Goal: Register for event/course

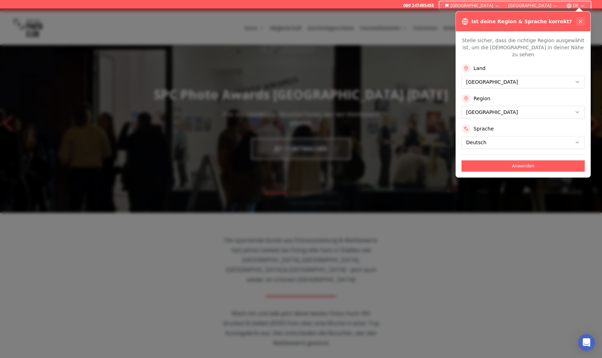
click at [581, 22] on icon at bounding box center [581, 22] width 6 height 6
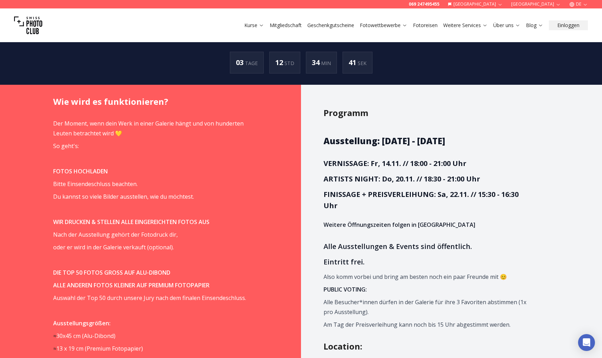
scroll to position [429, 0]
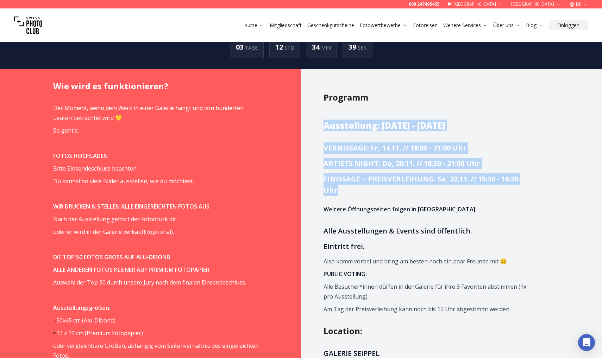
drag, startPoint x: 476, startPoint y: 122, endPoint x: 505, endPoint y: 182, distance: 66.4
click at [505, 182] on h3 "FINISSAGE + PREISVERLEIHUNG: Sa, 22.11. // 15:30 - 16:30 Uhr" at bounding box center [426, 185] width 206 height 23
drag, startPoint x: 499, startPoint y: 182, endPoint x: 500, endPoint y: 130, distance: 51.8
click at [500, 130] on span "Ausstellung: [DATE] - [DATE] VERNISSAGE: Fr, 14.11. // 18:00 - 21:00 Uhr ARTIST…" at bounding box center [426, 217] width 206 height 194
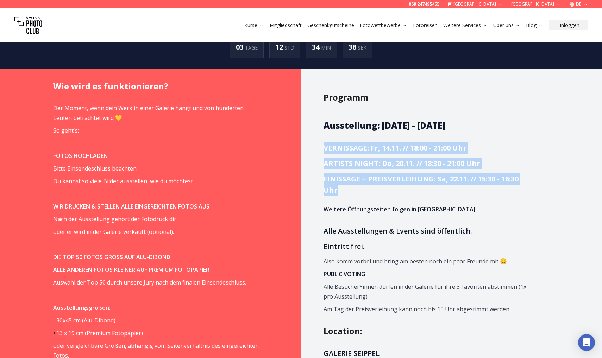
click at [500, 130] on span "Ausstellung: [DATE] - [DATE] VERNISSAGE: Fr, 14.11. // 18:00 - 21:00 Uhr ARTIST…" at bounding box center [426, 217] width 206 height 194
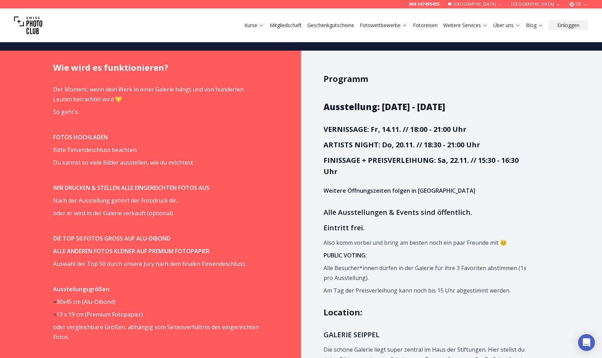
scroll to position [447, 0]
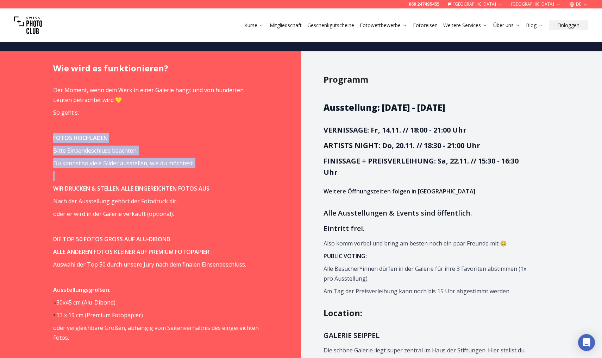
drag, startPoint x: 191, startPoint y: 122, endPoint x: 228, endPoint y: 164, distance: 55.3
click at [228, 171] on p at bounding box center [156, 176] width 206 height 10
drag, startPoint x: 216, startPoint y: 153, endPoint x: 232, endPoint y: 119, distance: 37.3
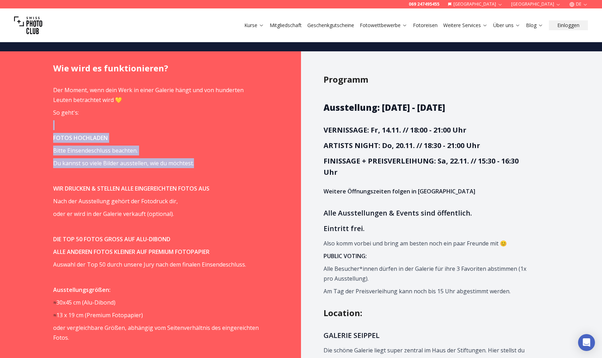
click at [232, 120] on p at bounding box center [156, 125] width 206 height 10
drag, startPoint x: 53, startPoint y: 129, endPoint x: 213, endPoint y: 158, distance: 162.7
click at [213, 158] on p "Du kannst so viele Bilder ausstellen, wie du möchtest." at bounding box center [156, 163] width 206 height 10
drag, startPoint x: 226, startPoint y: 157, endPoint x: 51, endPoint y: 126, distance: 178.3
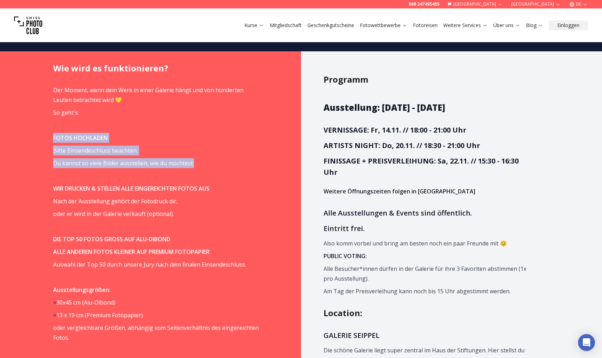
drag, startPoint x: 51, startPoint y: 126, endPoint x: 197, endPoint y: 151, distance: 148.4
click at [197, 158] on p "Du kannst so viele Bilder ausstellen, wie du möchtest." at bounding box center [156, 163] width 206 height 10
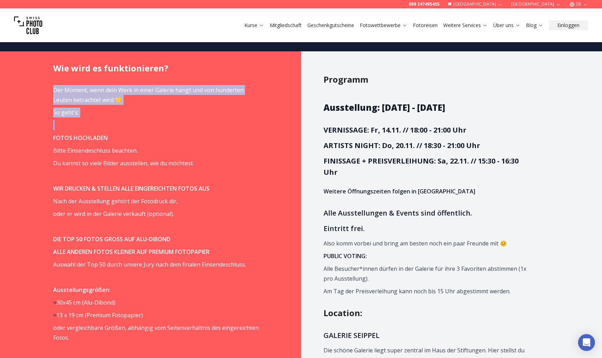
drag, startPoint x: 43, startPoint y: 83, endPoint x: 108, endPoint y: 110, distance: 71.0
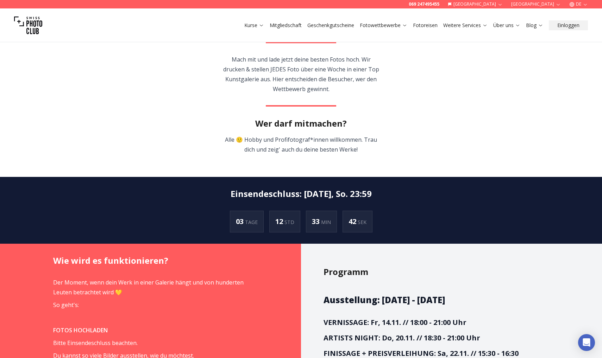
scroll to position [125, 0]
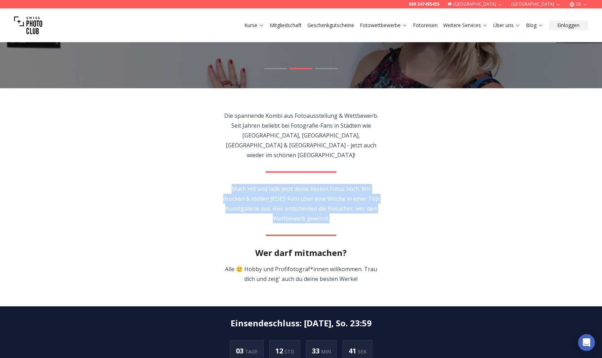
drag, startPoint x: 375, startPoint y: 174, endPoint x: 382, endPoint y: 216, distance: 42.5
click at [382, 216] on section "Die spannende Kombi aus Fotoausstellung & Wettbewerb. Seit Jahren beliebt bei F…" at bounding box center [301, 197] width 451 height 218
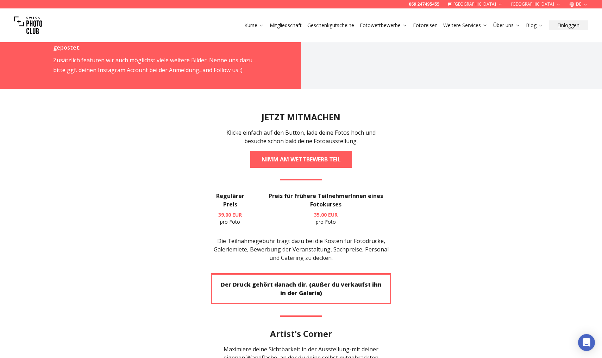
scroll to position [1272, 0]
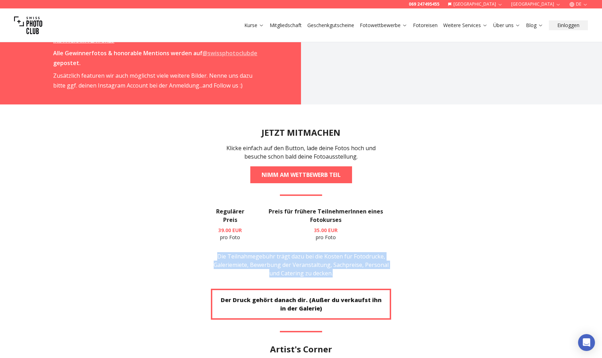
drag, startPoint x: 360, startPoint y: 255, endPoint x: 369, endPoint y: 229, distance: 26.8
click at [369, 229] on section "JETZT MITMACHEN Klicke einfach auf den Button, lade deine Fotos hoch und besuch…" at bounding box center [301, 272] width 451 height 335
drag, startPoint x: 369, startPoint y: 229, endPoint x: 362, endPoint y: 229, distance: 6.3
click at [368, 229] on section "JETZT MITMACHEN Klicke einfach auf den Button, lade deine Fotos hoch und besuch…" at bounding box center [301, 272] width 451 height 335
drag, startPoint x: 357, startPoint y: 229, endPoint x: 361, endPoint y: 252, distance: 23.4
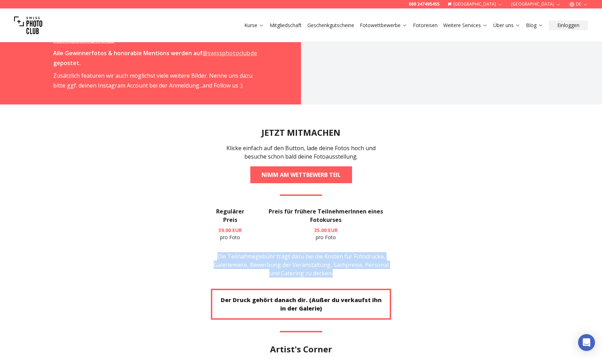
click at [361, 252] on section "JETZT MITMACHEN Klicke einfach auf den Button, lade deine Fotos hoch und besuch…" at bounding box center [301, 272] width 451 height 335
click at [361, 252] on p "Die Teilnahmegebühr trägt dazu bei die Kosten für Fotodrucke, Galeriemiete, Bew…" at bounding box center [301, 264] width 180 height 25
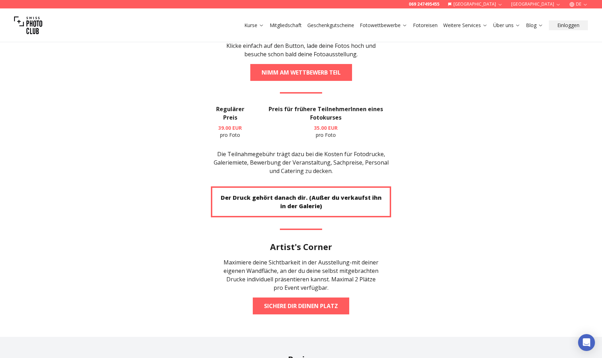
scroll to position [1377, 0]
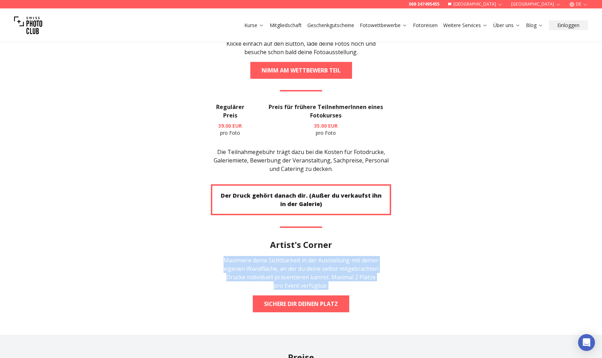
drag, startPoint x: 364, startPoint y: 220, endPoint x: 376, endPoint y: 276, distance: 56.6
click at [376, 276] on section "JETZT MITMACHEN Klicke einfach auf den Button, lade deine Fotos hoch und besuch…" at bounding box center [301, 167] width 451 height 335
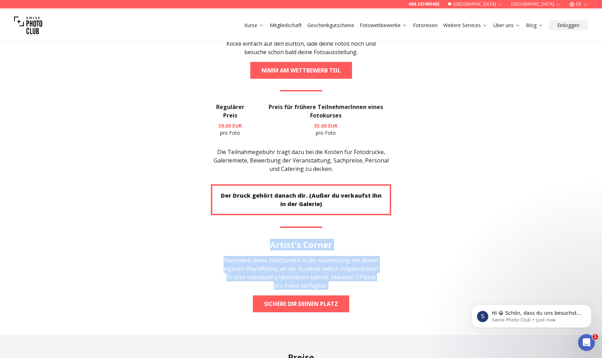
scroll to position [0, 0]
drag, startPoint x: 366, startPoint y: 267, endPoint x: 270, endPoint y: 226, distance: 104.4
click at [270, 226] on section "JETZT MITMACHEN Klicke einfach auf den Button, lade deine Fotos hoch und besuch…" at bounding box center [301, 167] width 451 height 335
click at [270, 239] on h2 "Artist's Corner" at bounding box center [301, 244] width 62 height 11
drag, startPoint x: 270, startPoint y: 226, endPoint x: 326, endPoint y: 267, distance: 69.1
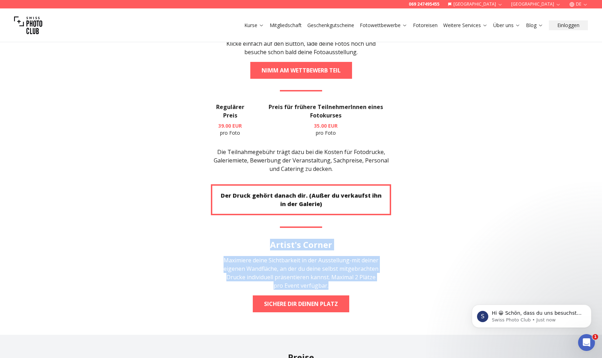
click at [326, 267] on section "JETZT MITMACHEN Klicke einfach auf den Button, lade deine Fotos hoch und besuch…" at bounding box center [301, 167] width 451 height 335
click at [326, 267] on div "Maximiere deine Sichtbarkeit in der Ausstellung-mit deiner eigenen Wandfläche, …" at bounding box center [301, 273] width 158 height 34
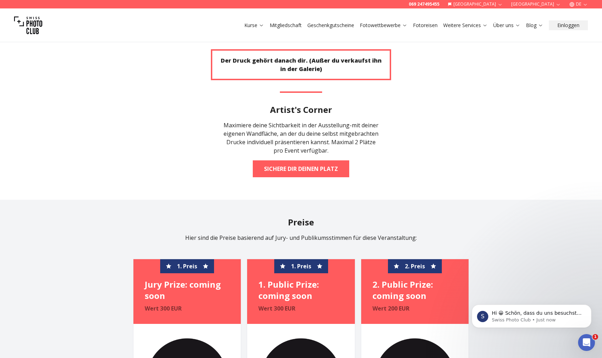
scroll to position [1512, 0]
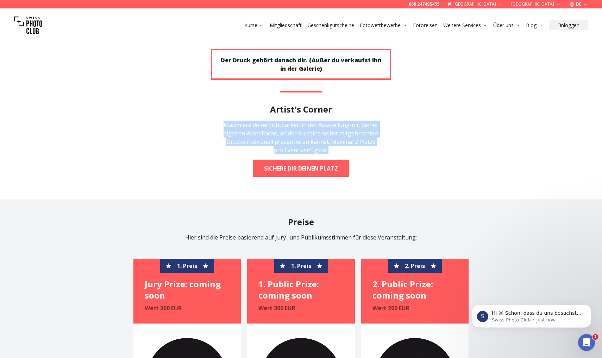
drag, startPoint x: 343, startPoint y: 109, endPoint x: 355, endPoint y: 136, distance: 29.3
click at [355, 136] on section "JETZT MITMACHEN Klicke einfach auf den Button, lade deine Fotos hoch und besuch…" at bounding box center [301, 31] width 451 height 335
drag, startPoint x: 351, startPoint y: 134, endPoint x: 351, endPoint y: 94, distance: 40.1
click at [351, 94] on section "JETZT MITMACHEN Klicke einfach auf den Button, lade deine Fotos hoch und besuch…" at bounding box center [301, 31] width 451 height 335
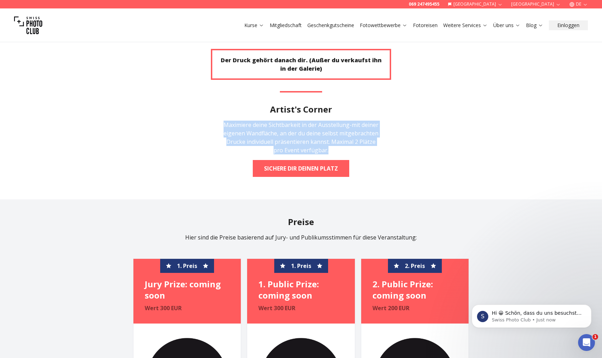
click at [351, 94] on section "JETZT MITMACHEN Klicke einfach auf den Button, lade deine Fotos hoch und besuch…" at bounding box center [301, 31] width 451 height 335
drag, startPoint x: 348, startPoint y: 95, endPoint x: 353, endPoint y: 132, distance: 37.7
click at [353, 132] on section "JETZT MITMACHEN Klicke einfach auf den Button, lade deine Fotos hoch und besuch…" at bounding box center [301, 31] width 451 height 335
click at [354, 132] on div "Maximiere deine Sichtbarkeit in der Ausstellung-mit deiner eigenen Wandfläche, …" at bounding box center [301, 138] width 158 height 34
drag, startPoint x: 348, startPoint y: 132, endPoint x: 356, endPoint y: 98, distance: 35.0
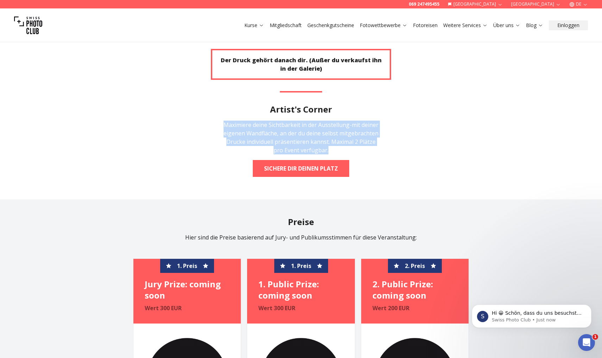
click at [356, 98] on section "JETZT MITMACHEN Klicke einfach auf den Button, lade deine Fotos hoch und besuch…" at bounding box center [301, 31] width 451 height 335
drag, startPoint x: 347, startPoint y: 98, endPoint x: 352, endPoint y: 131, distance: 33.1
click at [352, 131] on section "JETZT MITMACHEN Klicke einfach auf den Button, lade deine Fotos hoch und besuch…" at bounding box center [301, 31] width 451 height 335
click at [352, 131] on div "Maximiere deine Sichtbarkeit in der Ausstellung-mit deiner eigenen Wandfläche, …" at bounding box center [301, 138] width 158 height 34
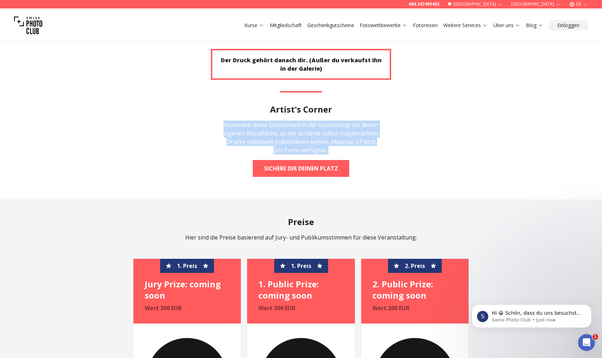
drag, startPoint x: 350, startPoint y: 129, endPoint x: 353, endPoint y: 97, distance: 32.2
click at [353, 97] on section "JETZT MITMACHEN Klicke einfach auf den Button, lade deine Fotos hoch und besuch…" at bounding box center [301, 31] width 451 height 335
drag, startPoint x: 349, startPoint y: 105, endPoint x: 356, endPoint y: 128, distance: 24.4
click at [356, 128] on section "JETZT MITMACHEN Klicke einfach auf den Button, lade deine Fotos hoch und besuch…" at bounding box center [301, 31] width 451 height 335
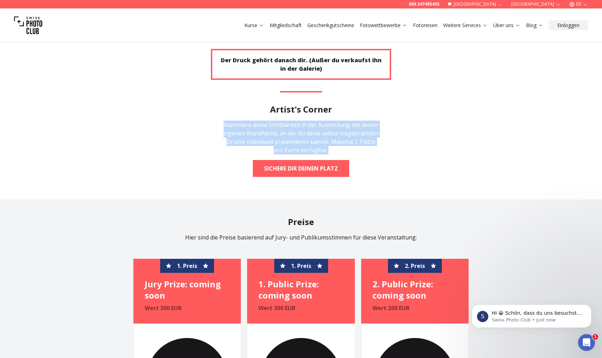
click at [356, 128] on div "Maximiere deine Sichtbarkeit in der Ausstellung-mit deiner eigenen Wandfläche, …" at bounding box center [301, 138] width 158 height 34
drag, startPoint x: 364, startPoint y: 122, endPoint x: 364, endPoint y: 97, distance: 25.3
click at [364, 97] on section "JETZT MITMACHEN Klicke einfach auf den Button, lade deine Fotos hoch und besuch…" at bounding box center [301, 31] width 451 height 335
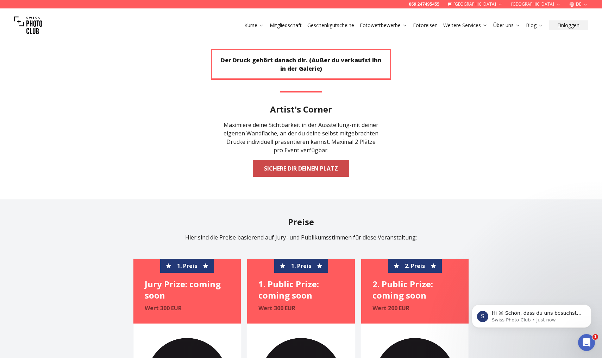
click at [336, 160] on link "Sichere dir deinen Platz" at bounding box center [301, 168] width 96 height 17
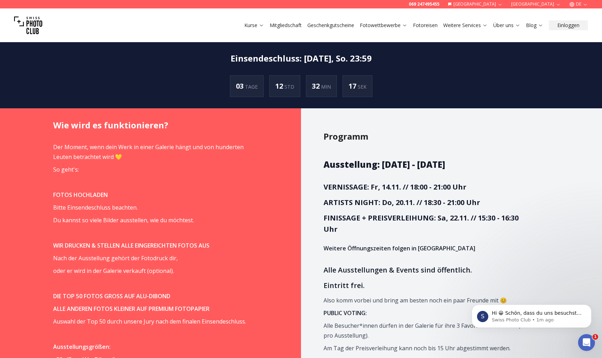
scroll to position [437, 0]
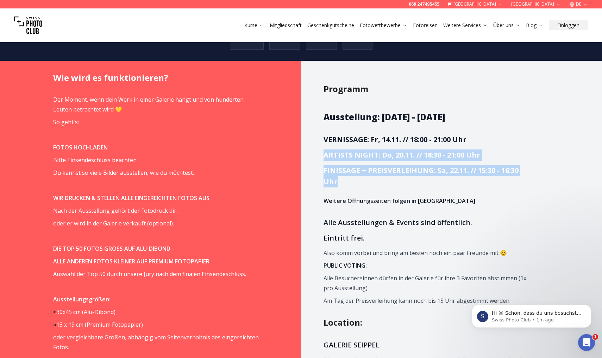
drag, startPoint x: 322, startPoint y: 144, endPoint x: 359, endPoint y: 176, distance: 48.9
click at [359, 176] on h3 "FINISSAGE + PREISVERLEIHUNG: Sa, 22.11. // 15:30 - 16:30 Uhr" at bounding box center [426, 176] width 206 height 23
drag, startPoint x: 361, startPoint y: 176, endPoint x: 323, endPoint y: 163, distance: 39.7
click at [323, 165] on h3 "FINISSAGE + PREISVERLEIHUNG: Sa, 22.11. // 15:30 - 16:30 Uhr" at bounding box center [426, 176] width 206 height 23
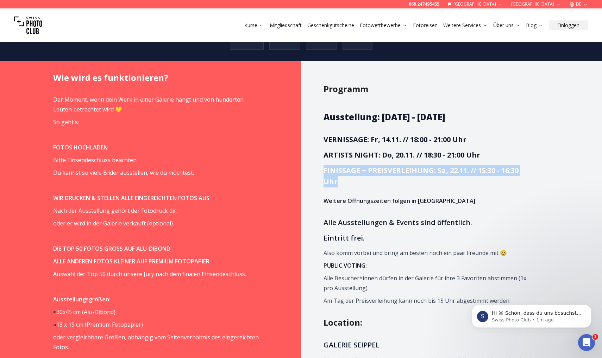
click at [323, 166] on strong "FINISSAGE + PREISVERLEIHUNG: Sa, 22.11. // 15:30 - 16:30 Uhr" at bounding box center [420, 176] width 195 height 21
drag, startPoint x: 323, startPoint y: 163, endPoint x: 342, endPoint y: 174, distance: 21.6
click at [342, 174] on h3 "FINISSAGE + PREISVERLEIHUNG: Sa, 22.11. // 15:30 - 16:30 Uhr" at bounding box center [426, 176] width 206 height 23
